Goal: Task Accomplishment & Management: Use online tool/utility

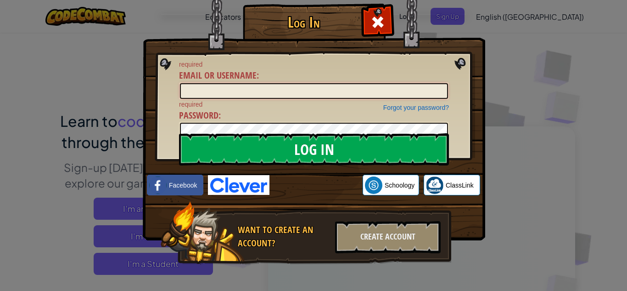
type input "[PERSON_NAME].IneyaC"
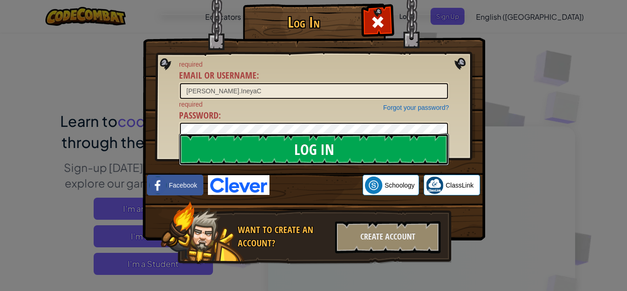
click at [349, 146] on input "Log In" at bounding box center [314, 149] width 270 height 32
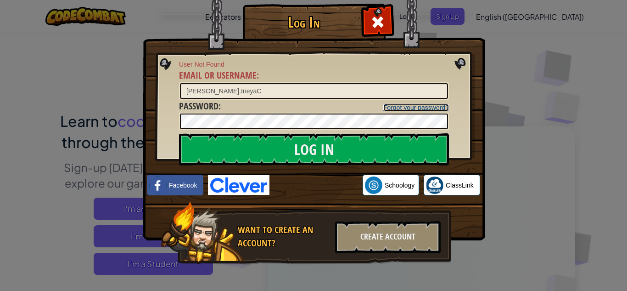
click at [423, 107] on link "Forgot your password?" at bounding box center [416, 107] width 66 height 7
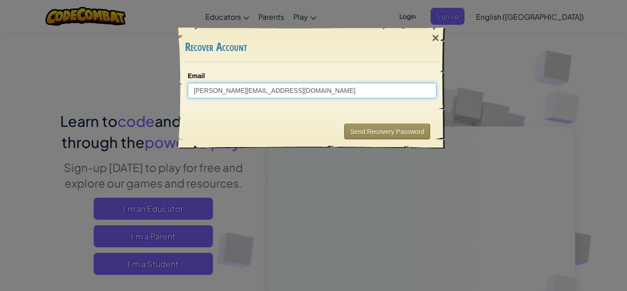
type input "[PERSON_NAME][EMAIL_ADDRESS][DOMAIN_NAME]"
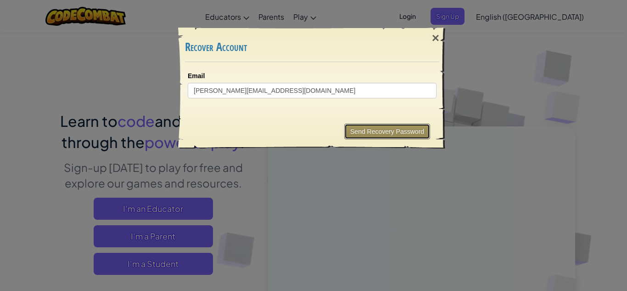
click at [396, 135] on button "Send Recovery Password" at bounding box center [387, 132] width 86 height 16
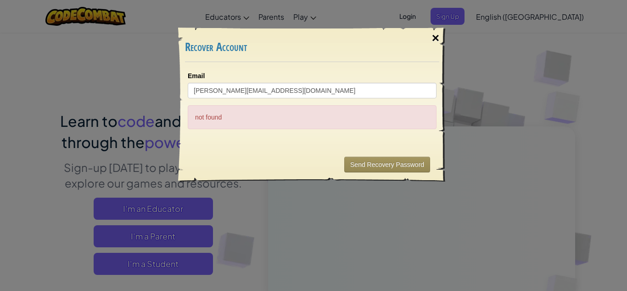
click at [434, 38] on div "×" at bounding box center [435, 38] width 21 height 27
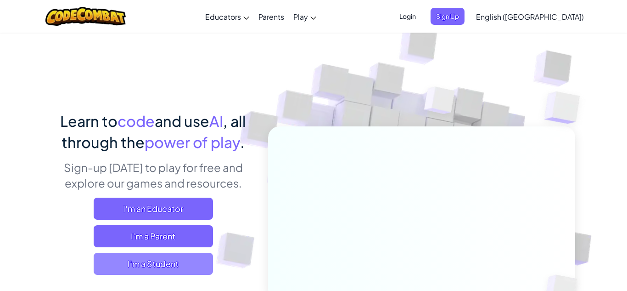
click at [185, 265] on span "I'm a Student" at bounding box center [153, 264] width 119 height 22
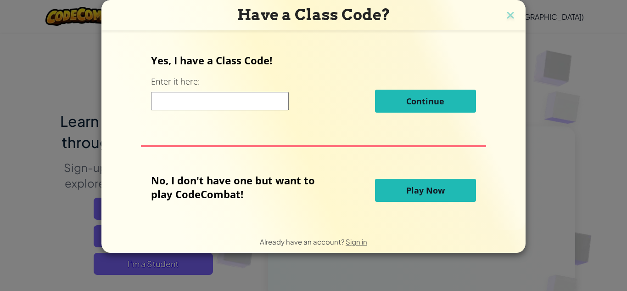
click at [435, 202] on div "No, I don't have one but want to play CodeCombat! Play Now" at bounding box center [313, 190] width 325 height 34
click at [435, 195] on span "Play Now" at bounding box center [425, 190] width 39 height 11
